Goal: Task Accomplishment & Management: Use online tool/utility

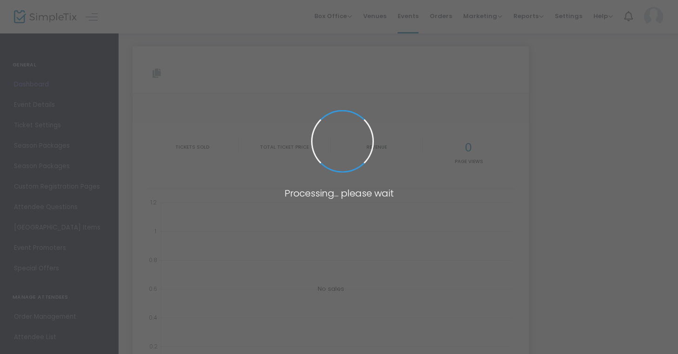
type input "[URL][DOMAIN_NAME]"
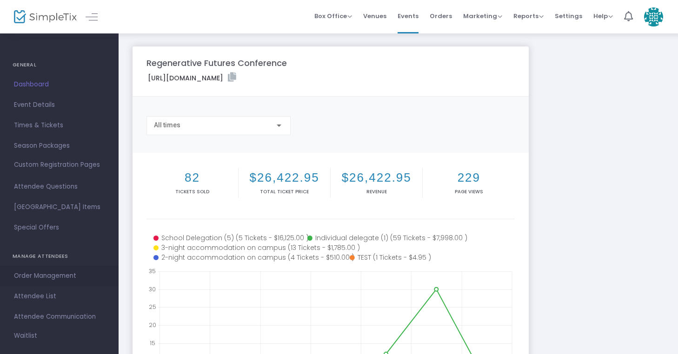
click at [39, 276] on span "Order Management" at bounding box center [59, 276] width 91 height 12
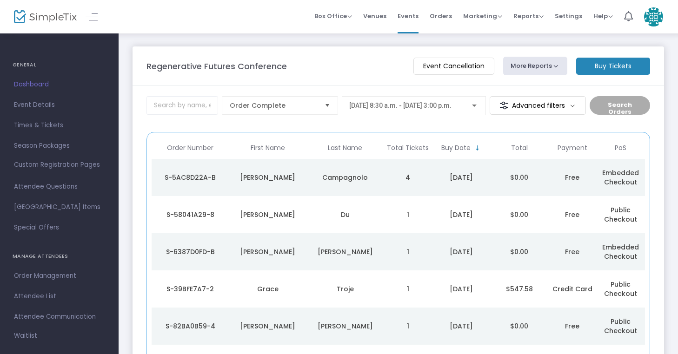
click at [417, 183] on td "4" at bounding box center [407, 177] width 48 height 37
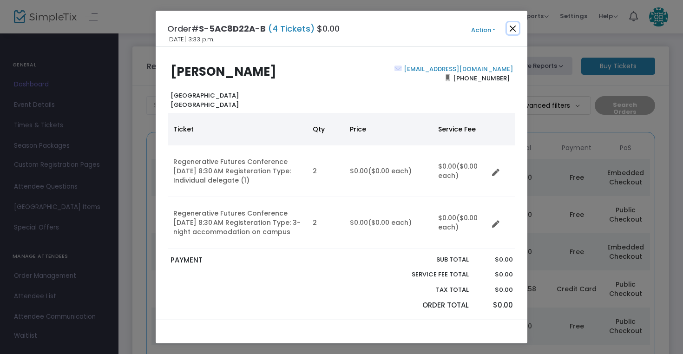
click at [513, 28] on button "Close" at bounding box center [513, 28] width 12 height 12
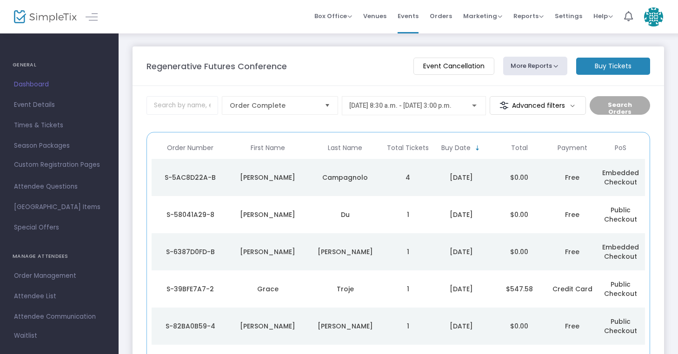
click at [560, 69] on button "More Reports" at bounding box center [535, 66] width 64 height 19
click at [554, 64] on button "More Reports" at bounding box center [535, 66] width 64 height 19
click at [33, 296] on span "Attendee List" at bounding box center [59, 296] width 91 height 12
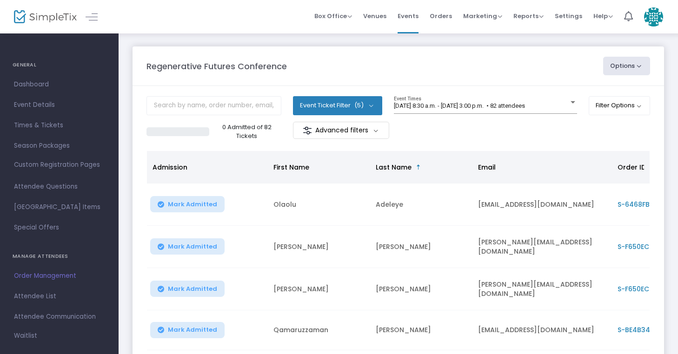
click at [627, 73] on button "Options" at bounding box center [626, 66] width 47 height 19
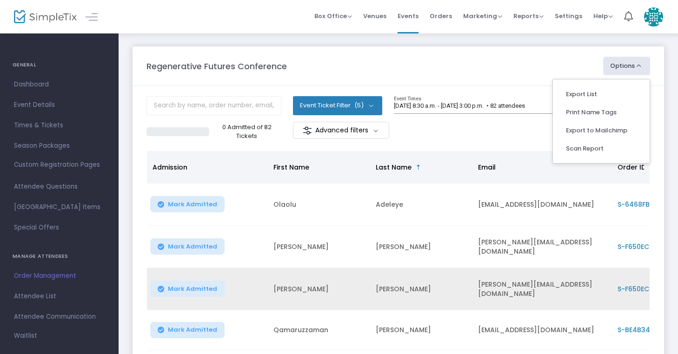
click at [415, 269] on td "[PERSON_NAME]" at bounding box center [421, 289] width 102 height 42
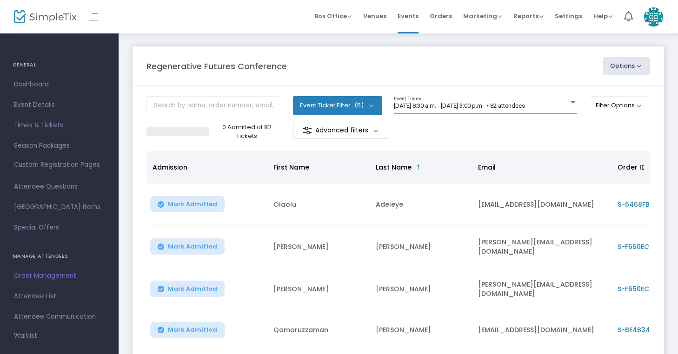
click at [636, 64] on button "Options" at bounding box center [626, 66] width 47 height 19
click at [594, 90] on li "Export List" at bounding box center [601, 94] width 86 height 18
radio input "false"
radio input "true"
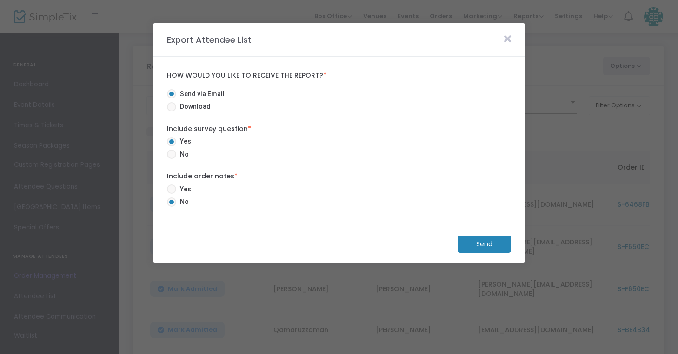
click at [493, 249] on m-button "Send" at bounding box center [483, 244] width 53 height 17
